Goal: Task Accomplishment & Management: Manage account settings

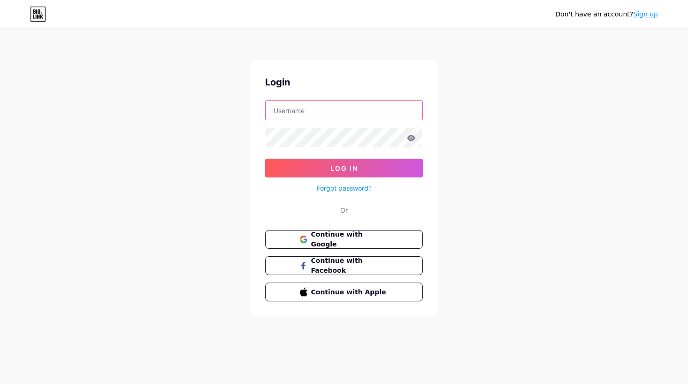
type input "[EMAIL_ADDRESS][DOMAIN_NAME]"
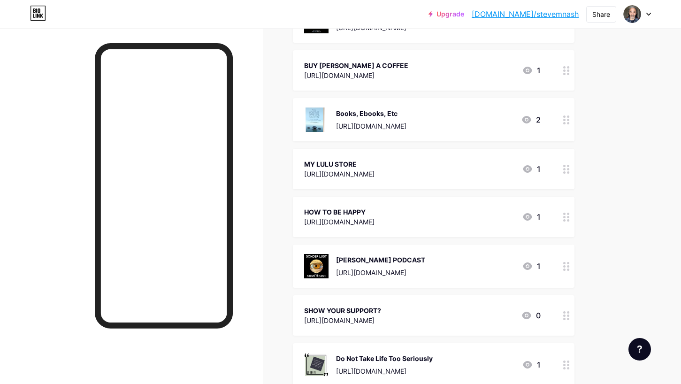
scroll to position [185, 0]
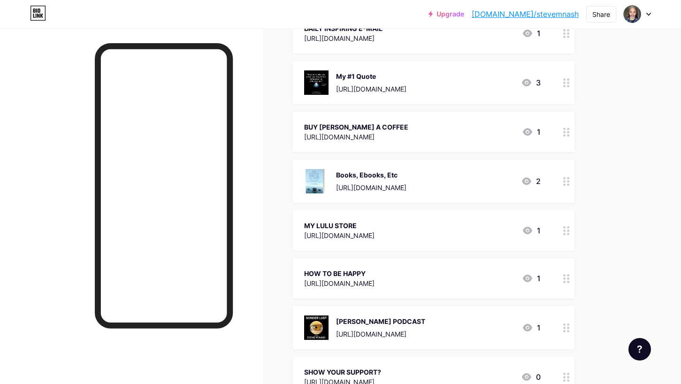
click at [566, 277] on icon at bounding box center [566, 278] width 7 height 9
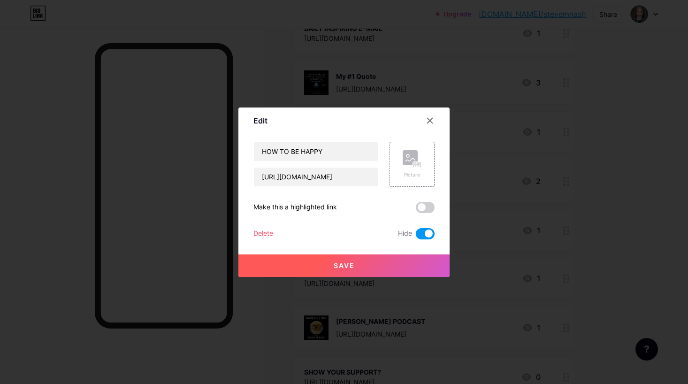
click at [419, 234] on span at bounding box center [425, 233] width 19 height 11
click at [416, 236] on input "checkbox" at bounding box center [416, 236] width 0 height 0
click at [378, 264] on button "Save" at bounding box center [343, 265] width 211 height 23
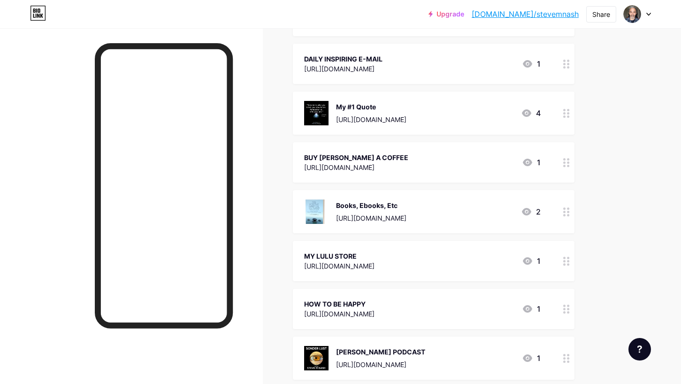
scroll to position [138, 0]
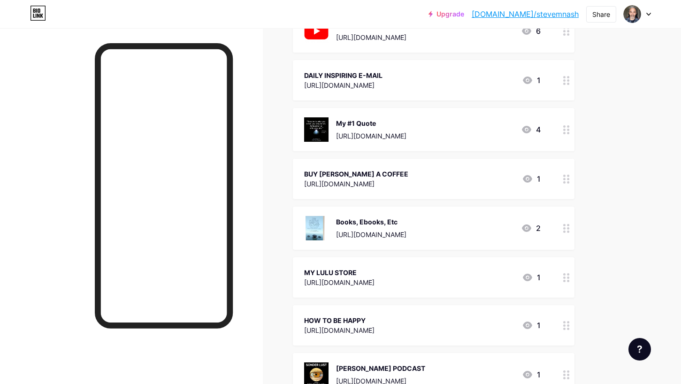
drag, startPoint x: 360, startPoint y: 320, endPoint x: 353, endPoint y: 209, distance: 111.9
click at [343, 104] on span "My YouTube Channel [URL][DOMAIN_NAME] 6 DAILY INSPIRING E-MAIL [URL][DOMAIN_NAM…" at bounding box center [434, 353] width 282 height 688
click at [618, 241] on div "Upgrade [DOMAIN_NAME]/[PERSON_NAME]... [DOMAIN_NAME]/stevemnash Share Switch ac…" at bounding box center [340, 334] width 681 height 945
drag, startPoint x: 612, startPoint y: 309, endPoint x: 582, endPoint y: 323, distance: 33.0
click at [606, 314] on div "Links Posts Design Subscribers NEW Stats Settings + ADD LINK + ADD EMBED + Add …" at bounding box center [307, 348] width 614 height 917
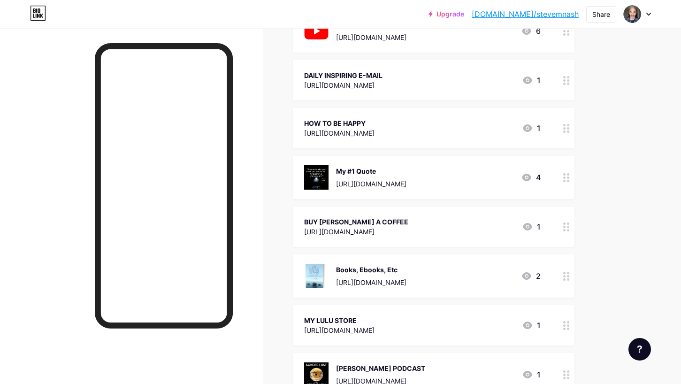
click at [565, 79] on icon at bounding box center [566, 80] width 7 height 9
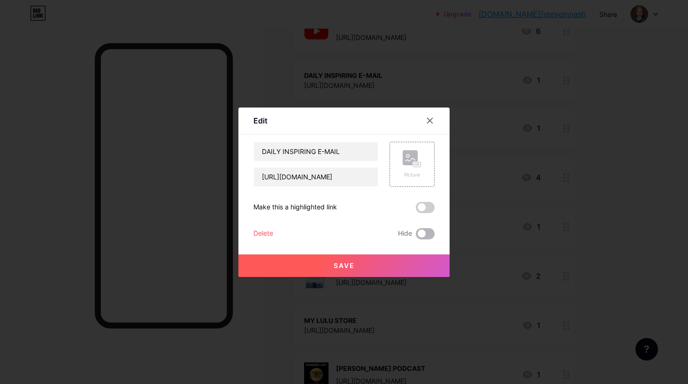
click at [426, 233] on span at bounding box center [425, 233] width 19 height 11
click at [416, 236] on input "checkbox" at bounding box center [416, 236] width 0 height 0
click at [358, 268] on button "Save" at bounding box center [343, 265] width 211 height 23
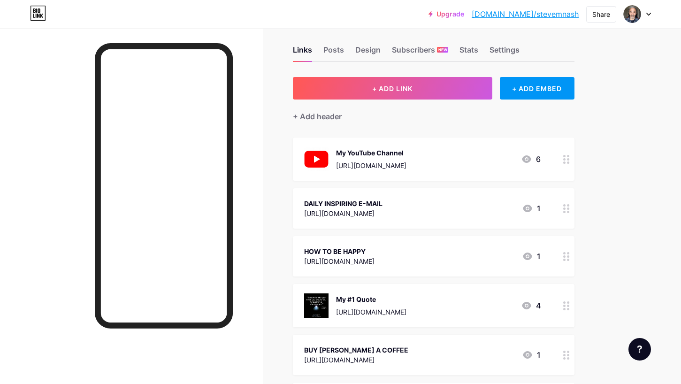
scroll to position [0, 0]
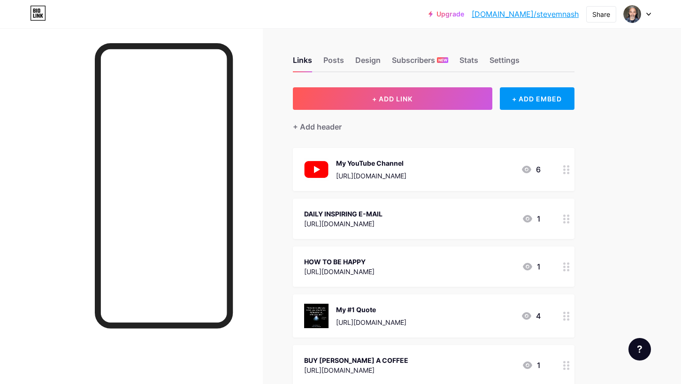
click at [568, 176] on div at bounding box center [566, 169] width 16 height 43
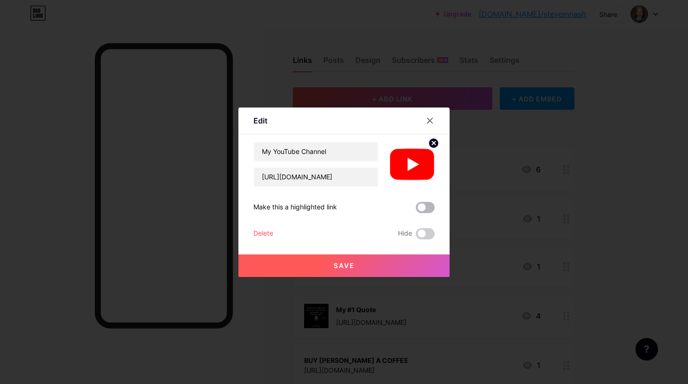
click at [425, 209] on span at bounding box center [425, 207] width 19 height 11
click at [416, 210] on input "checkbox" at bounding box center [416, 210] width 0 height 0
click at [358, 266] on button "Save" at bounding box center [343, 265] width 211 height 23
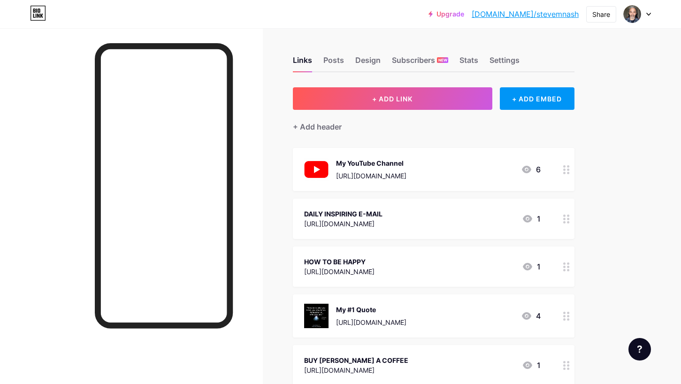
click at [570, 272] on div at bounding box center [566, 266] width 16 height 40
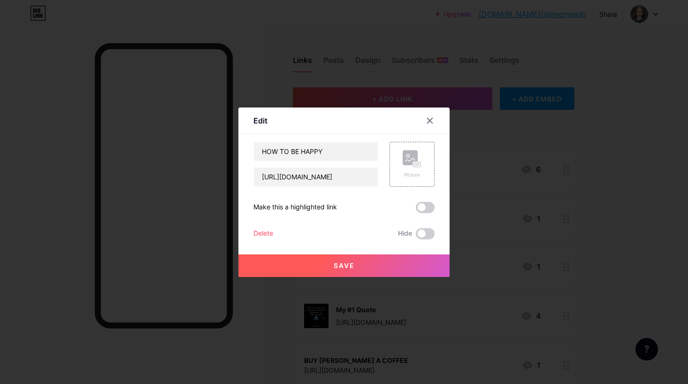
click at [426, 209] on span at bounding box center [425, 207] width 19 height 11
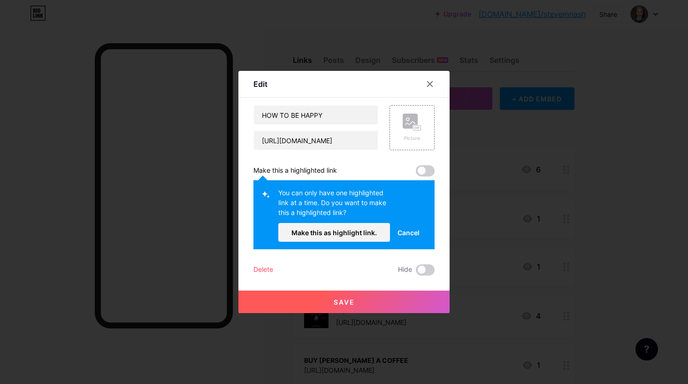
click at [423, 171] on span at bounding box center [425, 170] width 19 height 11
click at [428, 85] on icon at bounding box center [430, 84] width 8 height 8
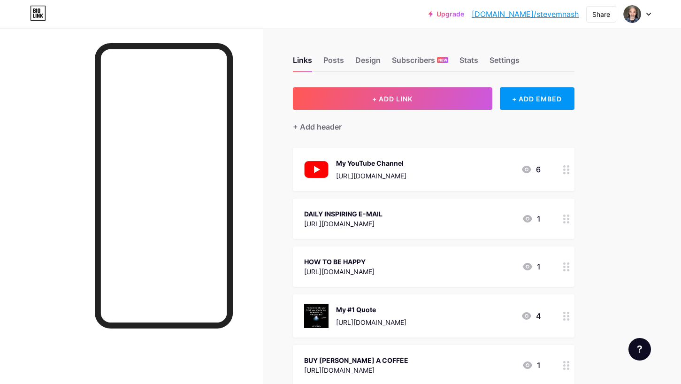
click at [572, 171] on div at bounding box center [566, 169] width 16 height 43
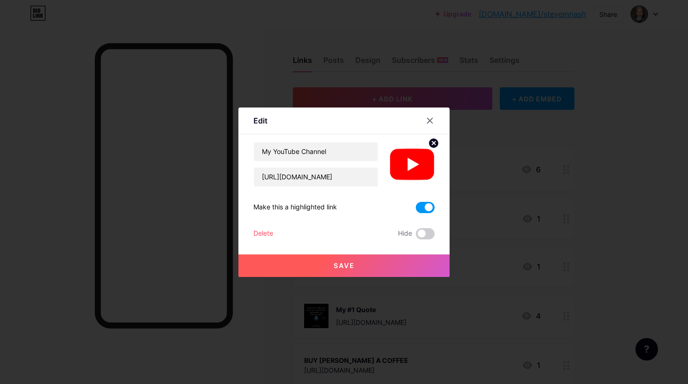
click at [416, 207] on span at bounding box center [425, 207] width 19 height 11
click at [416, 210] on input "checkbox" at bounding box center [416, 210] width 0 height 0
click at [374, 264] on button "Save" at bounding box center [343, 265] width 211 height 23
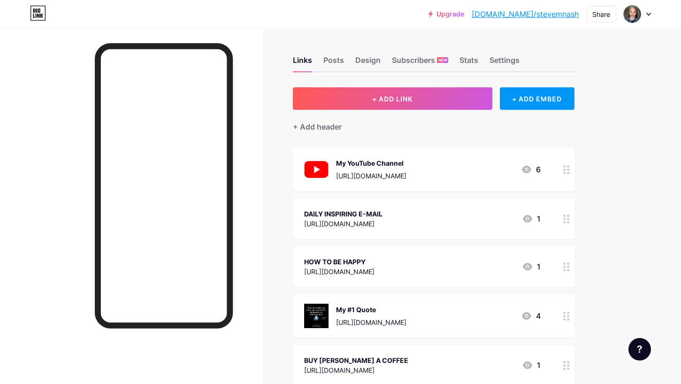
click at [572, 270] on div at bounding box center [566, 266] width 16 height 40
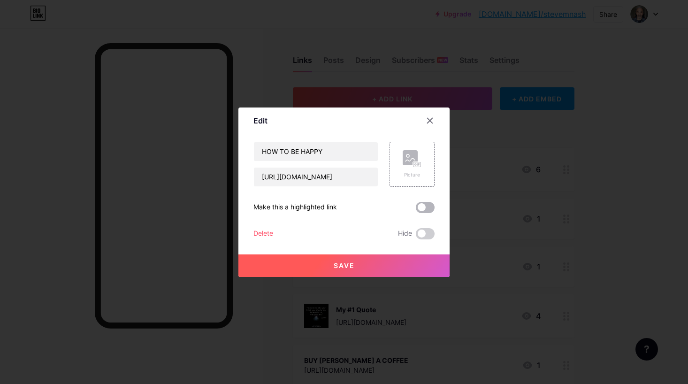
click at [428, 207] on span at bounding box center [425, 207] width 19 height 11
click at [416, 210] on input "checkbox" at bounding box center [416, 210] width 0 height 0
click at [368, 265] on button "Save" at bounding box center [343, 265] width 211 height 23
